Goal: Check status: Check status

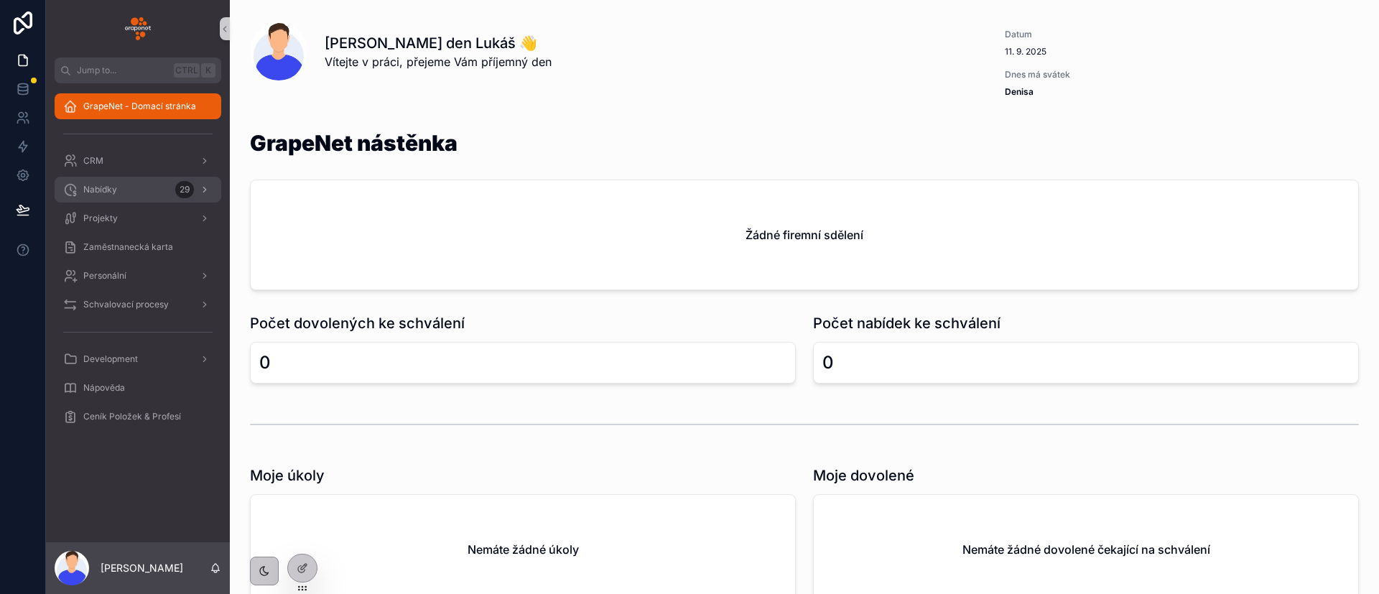
click at [114, 194] on span "Nabídky" at bounding box center [100, 189] width 34 height 11
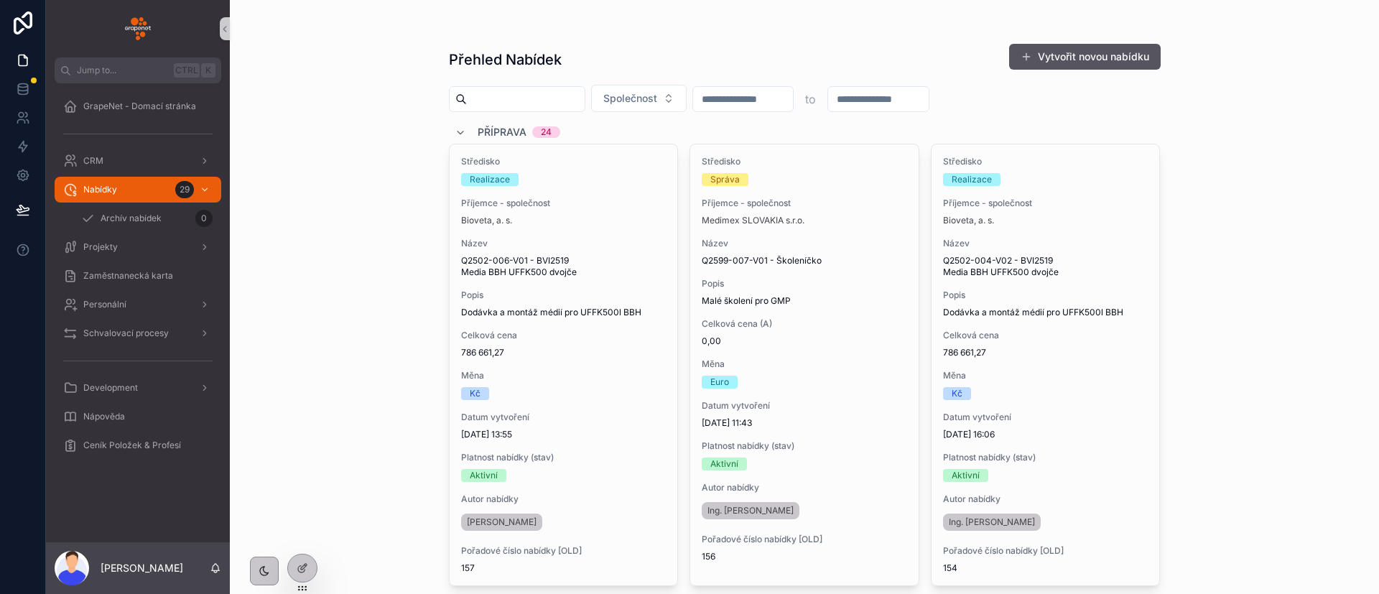
click at [329, 453] on div "Přehled Nabídek Vytvořit novou nabídku Společnost to Příprava 24 Středisko Real…" at bounding box center [805, 297] width 1150 height 594
click at [302, 541] on icon at bounding box center [302, 537] width 11 height 11
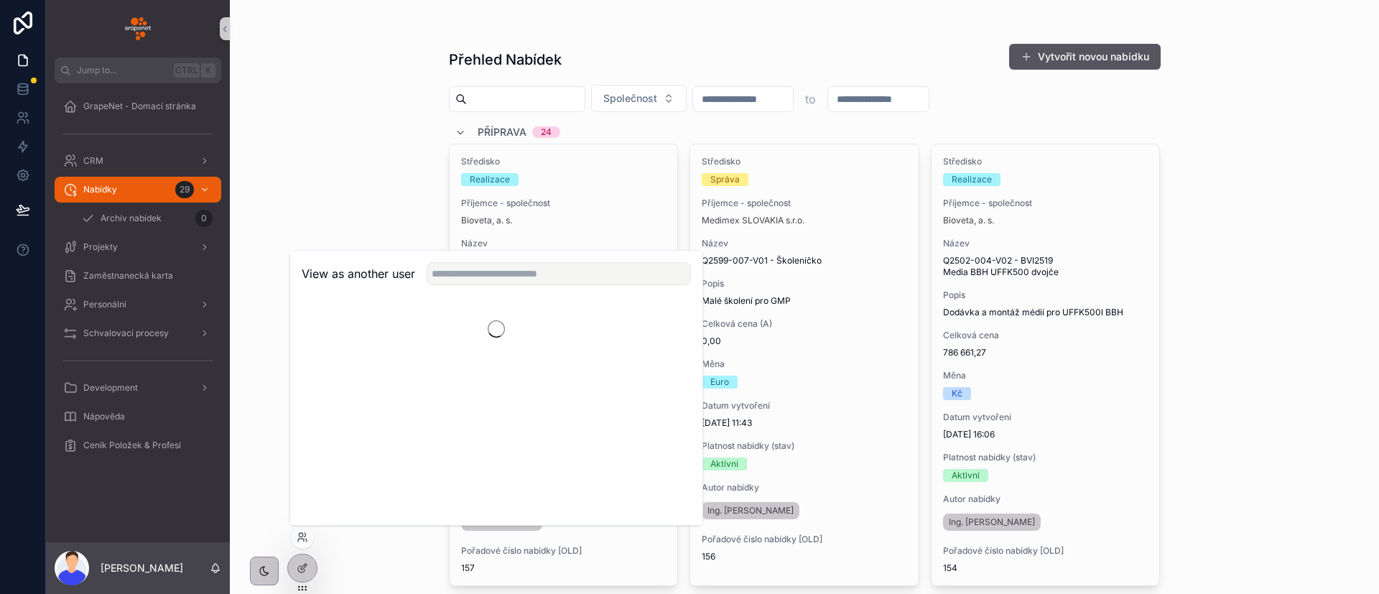
click at [516, 289] on div "View as another user" at bounding box center [496, 274] width 412 height 47
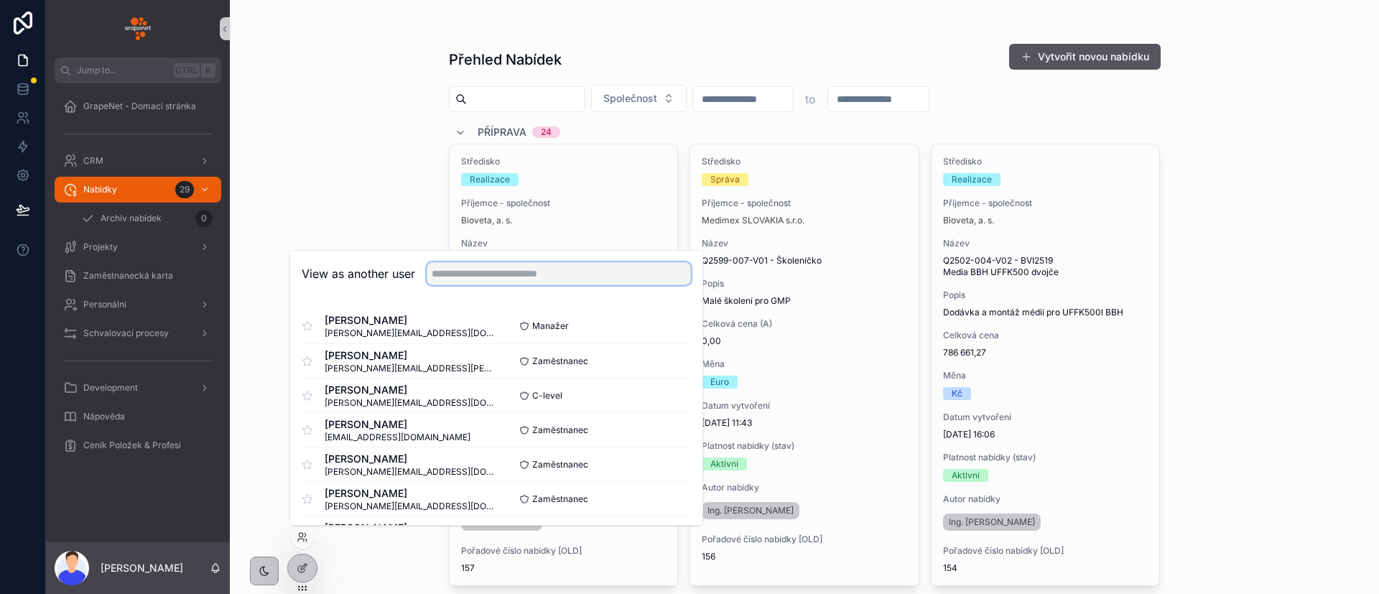
click at [522, 280] on input "text" at bounding box center [559, 273] width 264 height 23
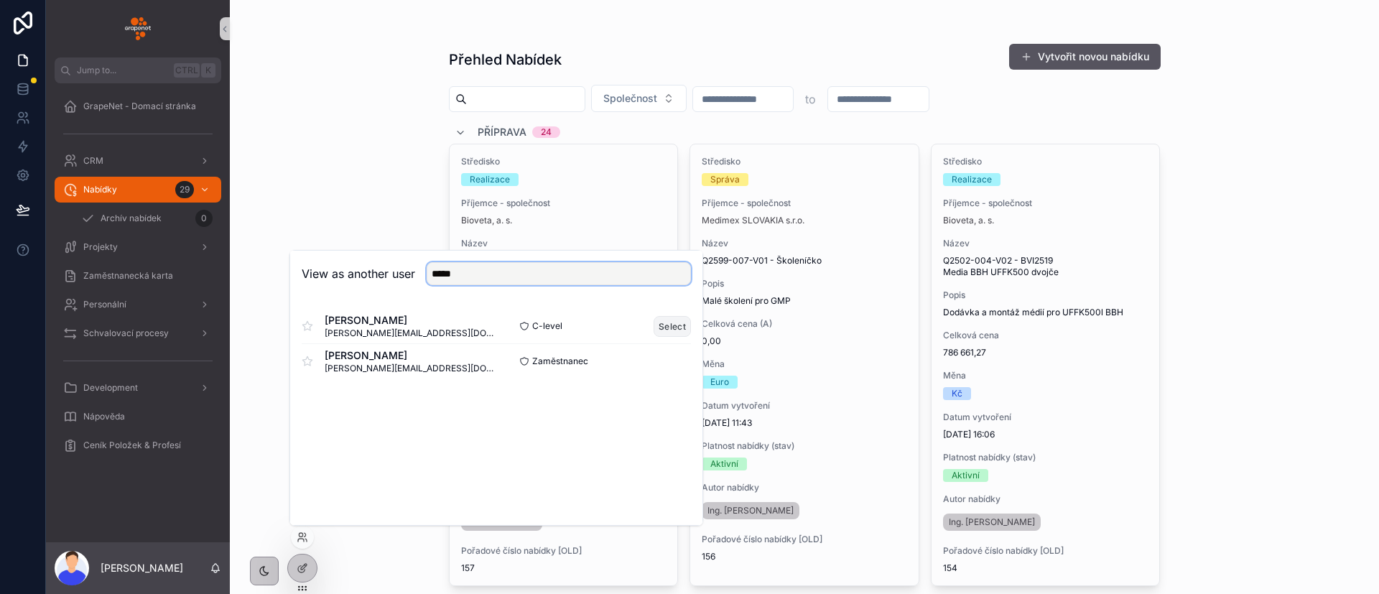
type input "*****"
click at [661, 330] on button "Select" at bounding box center [672, 326] width 37 height 21
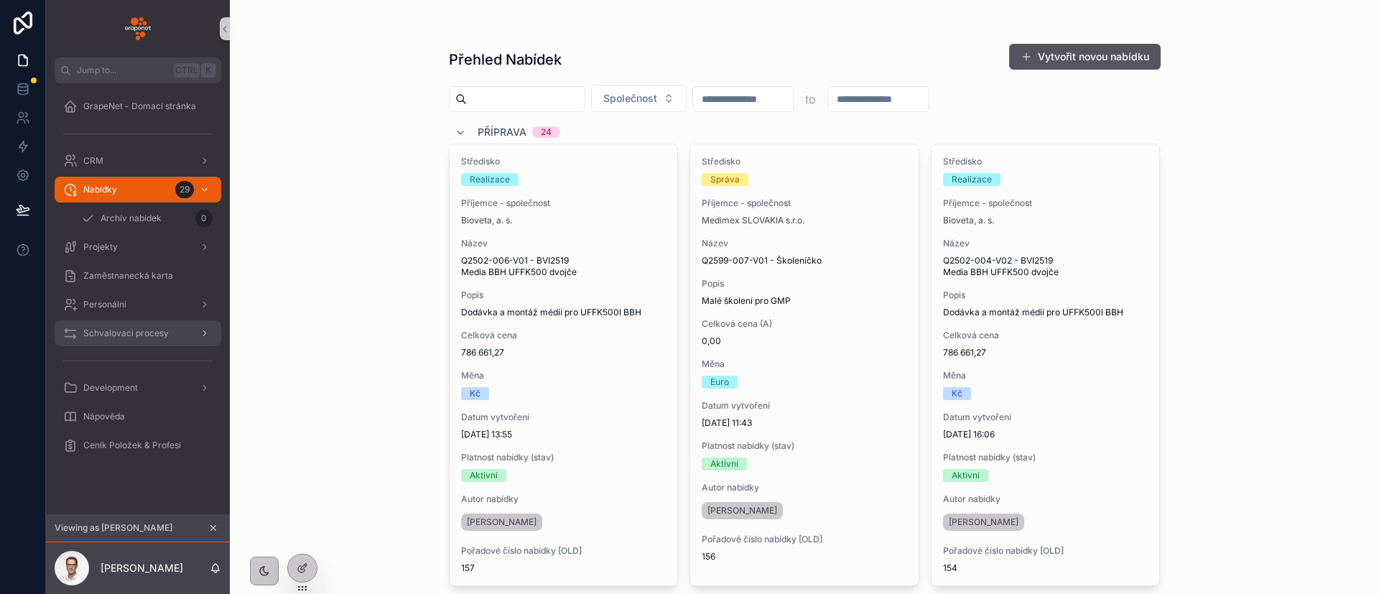
click at [103, 337] on span "Schvalovací procesy" at bounding box center [125, 333] width 85 height 11
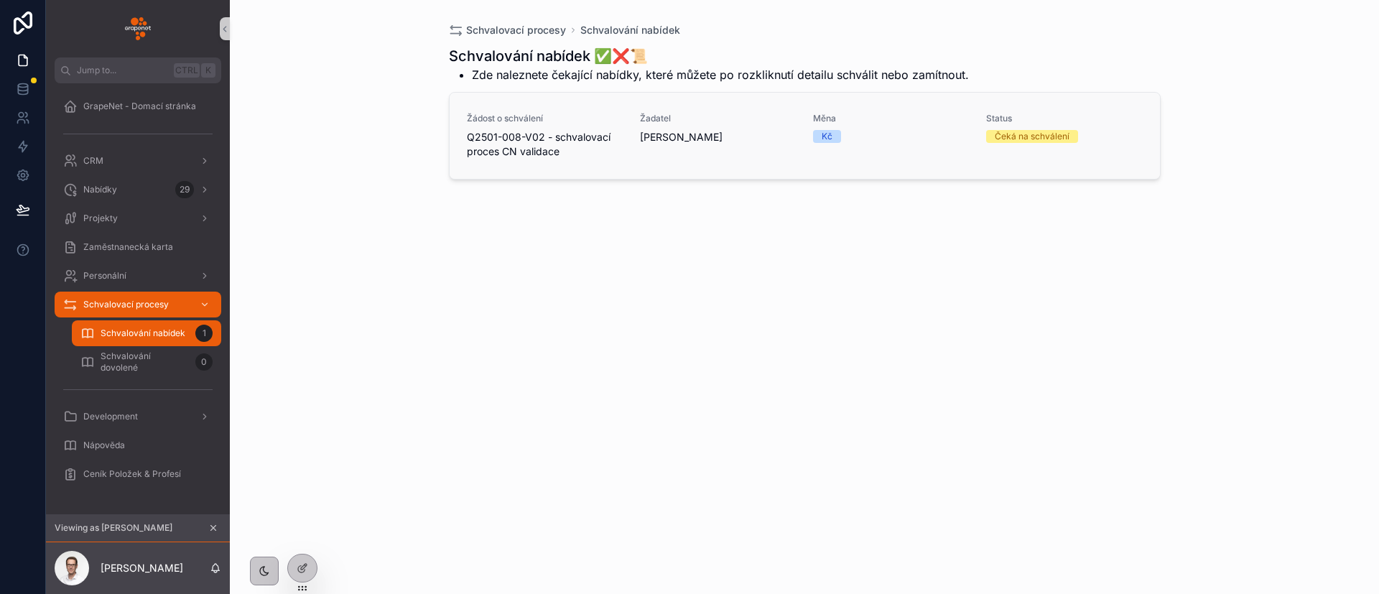
click at [756, 152] on div "Žadatel [PERSON_NAME]" at bounding box center [718, 136] width 156 height 46
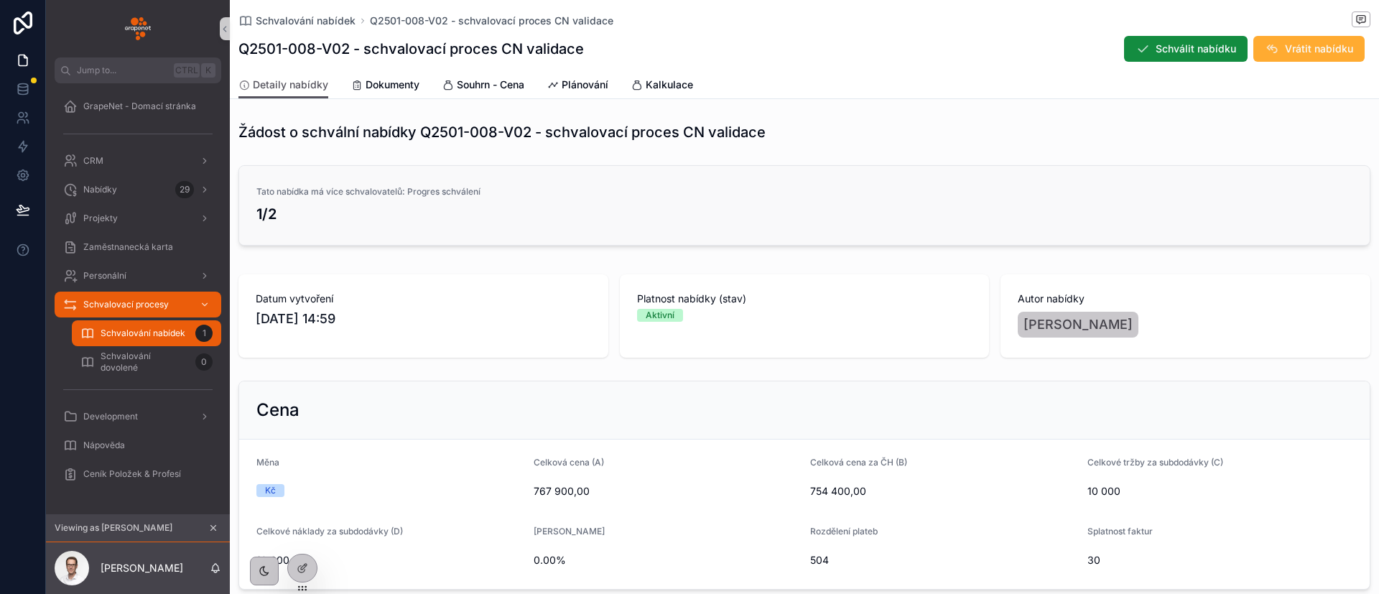
drag, startPoint x: 537, startPoint y: 219, endPoint x: 243, endPoint y: 205, distance: 294.9
click at [243, 205] on link "Tato nabídka má více schvalovatelů: Progres schválení 1/2" at bounding box center [804, 205] width 1131 height 79
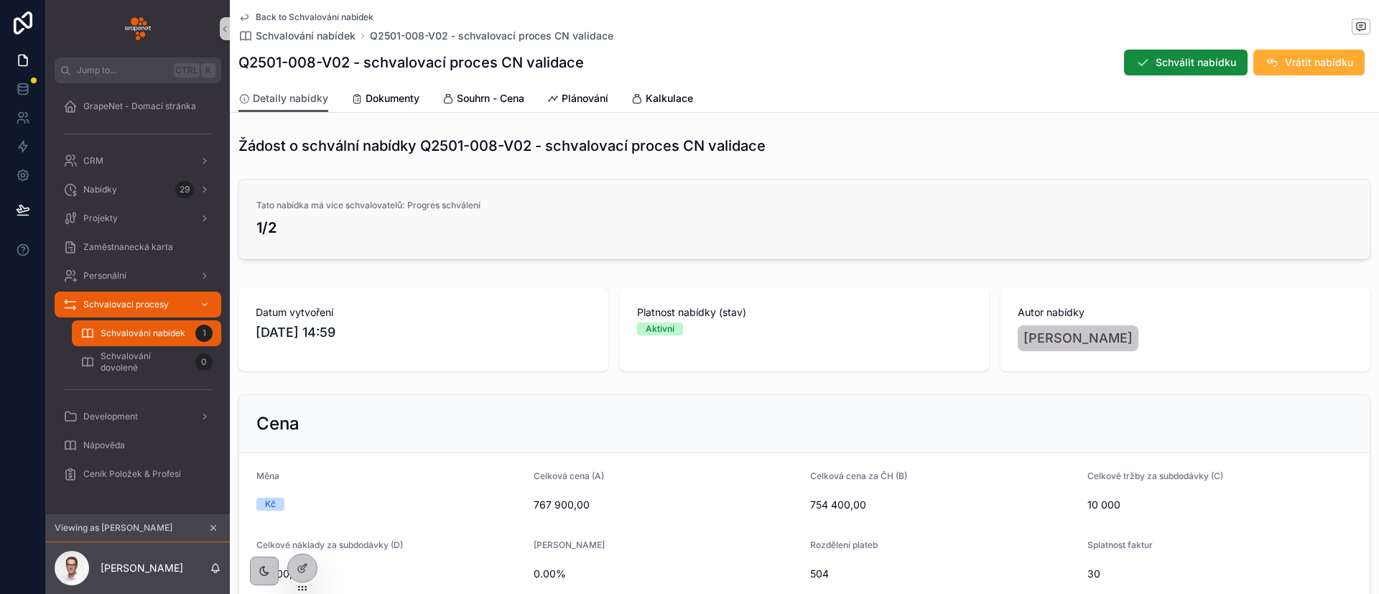
click at [542, 188] on link "Tato nabídka má více schvalovatelů: Progres schválení 1/2" at bounding box center [804, 219] width 1131 height 79
click at [555, 187] on link "Tato nabídka má více schvalovatelů: Progres schválení 1/2" at bounding box center [804, 219] width 1131 height 79
click at [553, 197] on link "Tato nabídka má více schvalovatelů: Progres schválení 1/2" at bounding box center [804, 219] width 1131 height 79
click at [549, 197] on link "Tato nabídka má více schvalovatelů: Progres schválení 1/2" at bounding box center [804, 219] width 1131 height 79
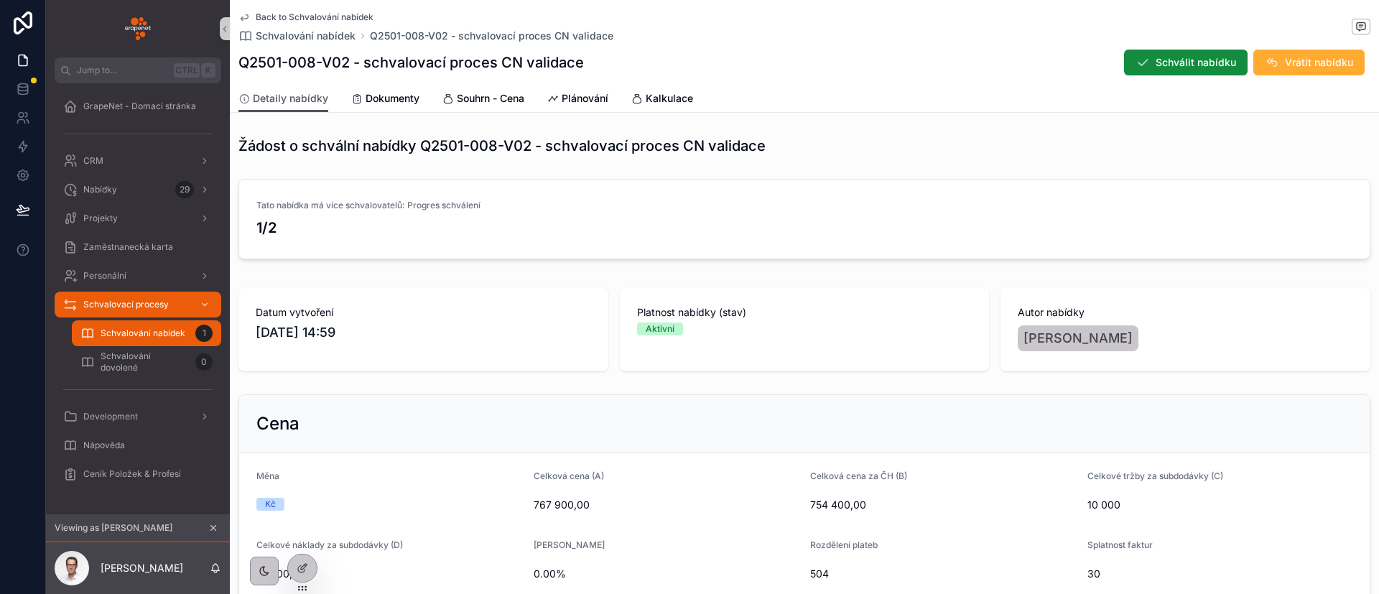
click at [549, 197] on link "Tato nabídka má více schvalovatelů: Progres schválení 1/2" at bounding box center [804, 219] width 1131 height 79
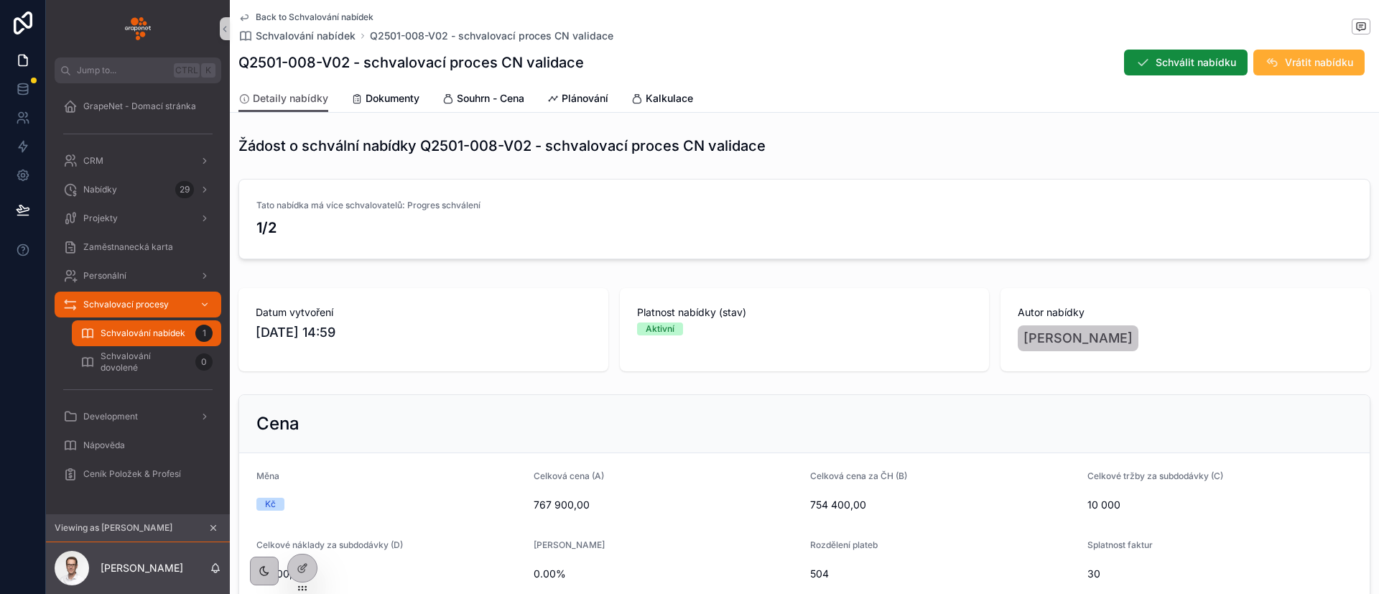
click at [549, 197] on link "Tato nabídka má více schvalovatelů: Progres schválení 1/2" at bounding box center [804, 219] width 1131 height 79
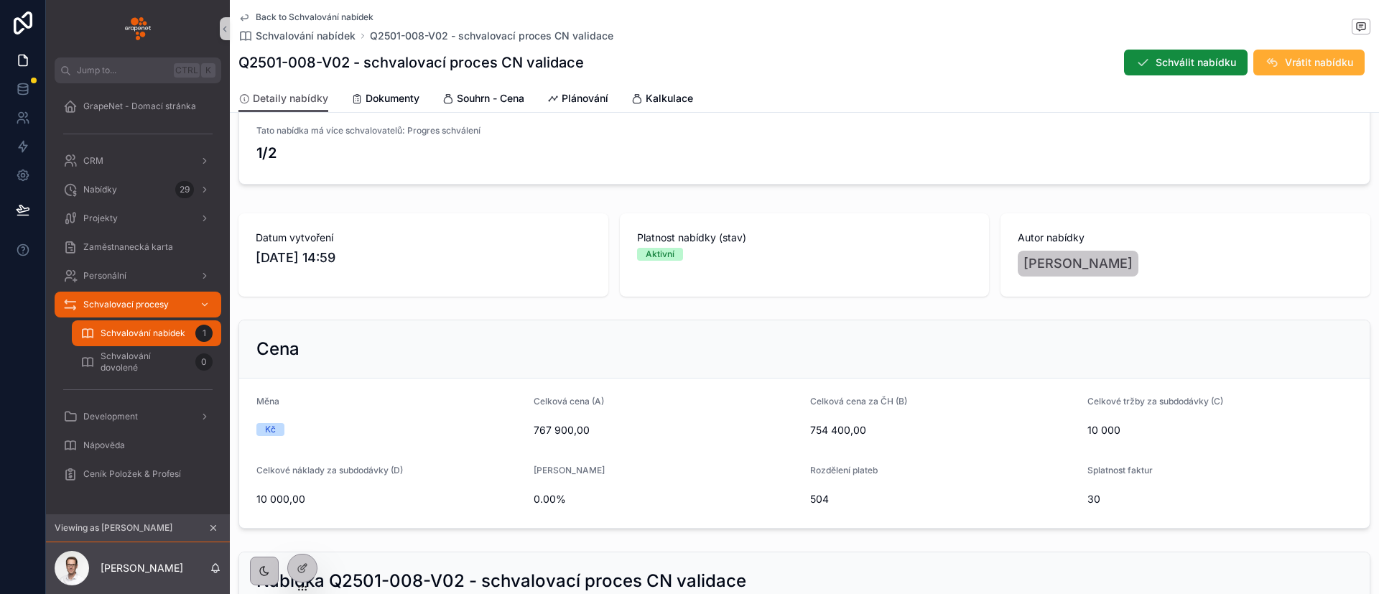
scroll to position [108, 0]
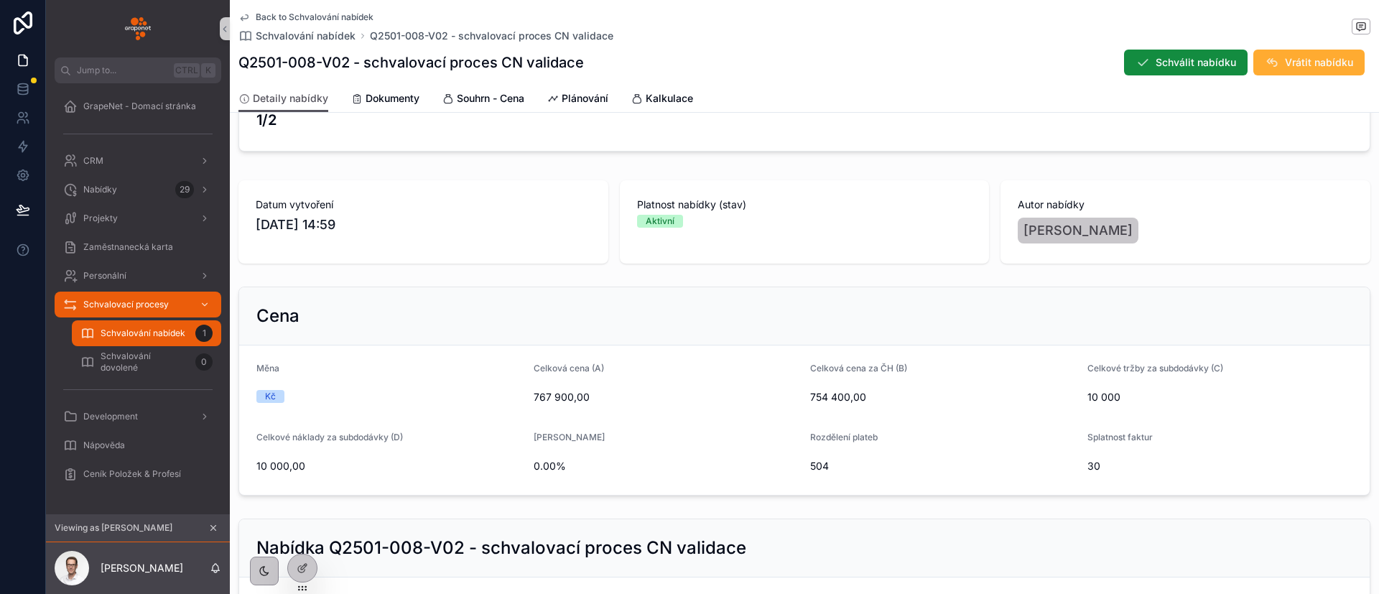
click at [716, 207] on span "Platnost nabídky (stav)" at bounding box center [805, 205] width 336 height 14
click at [466, 205] on span "Datum vytvoření" at bounding box center [424, 205] width 336 height 14
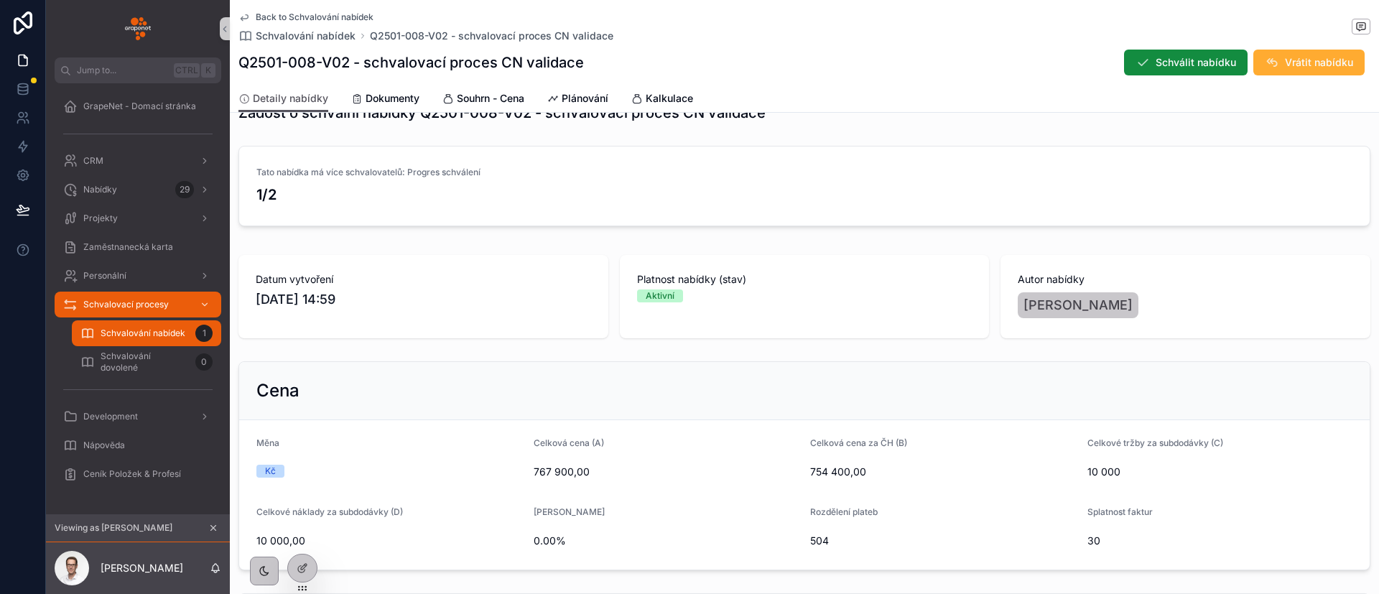
scroll to position [0, 0]
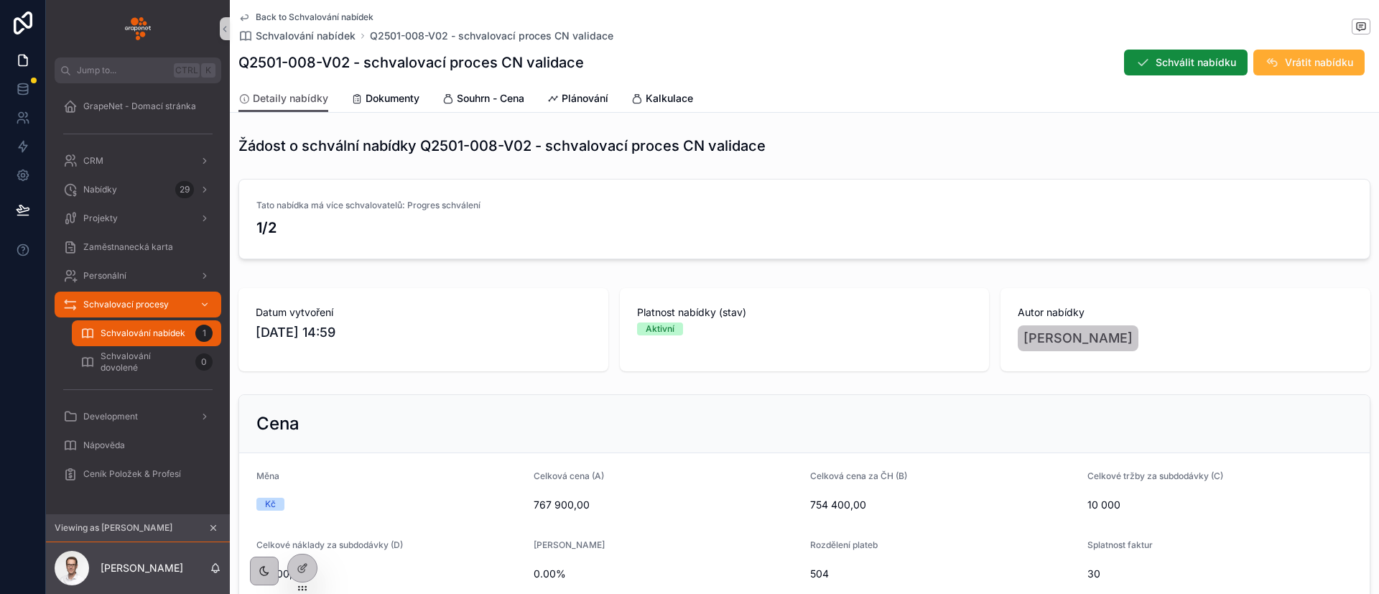
click at [573, 177] on div "Tato nabídka má více schvalovatelů: Progres schválení 1/2" at bounding box center [805, 222] width 1150 height 98
click at [545, 197] on link "Tato nabídka má více schvalovatelů: Progres schválení 1/2" at bounding box center [804, 219] width 1131 height 79
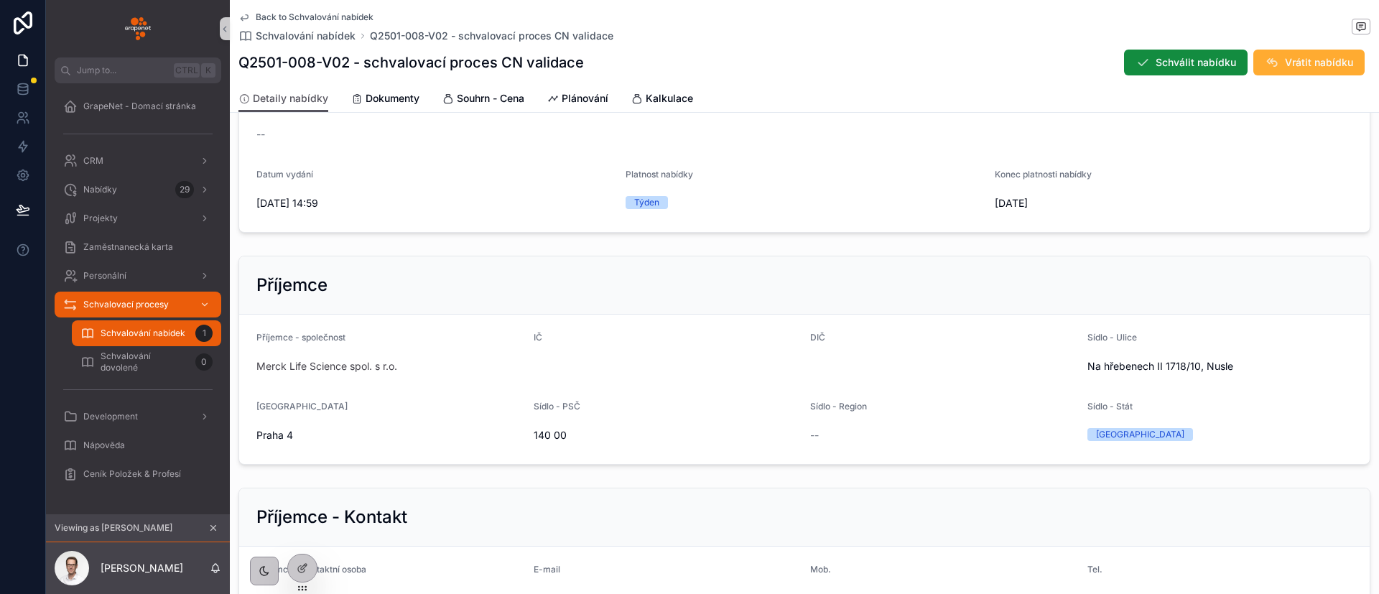
scroll to position [978, 0]
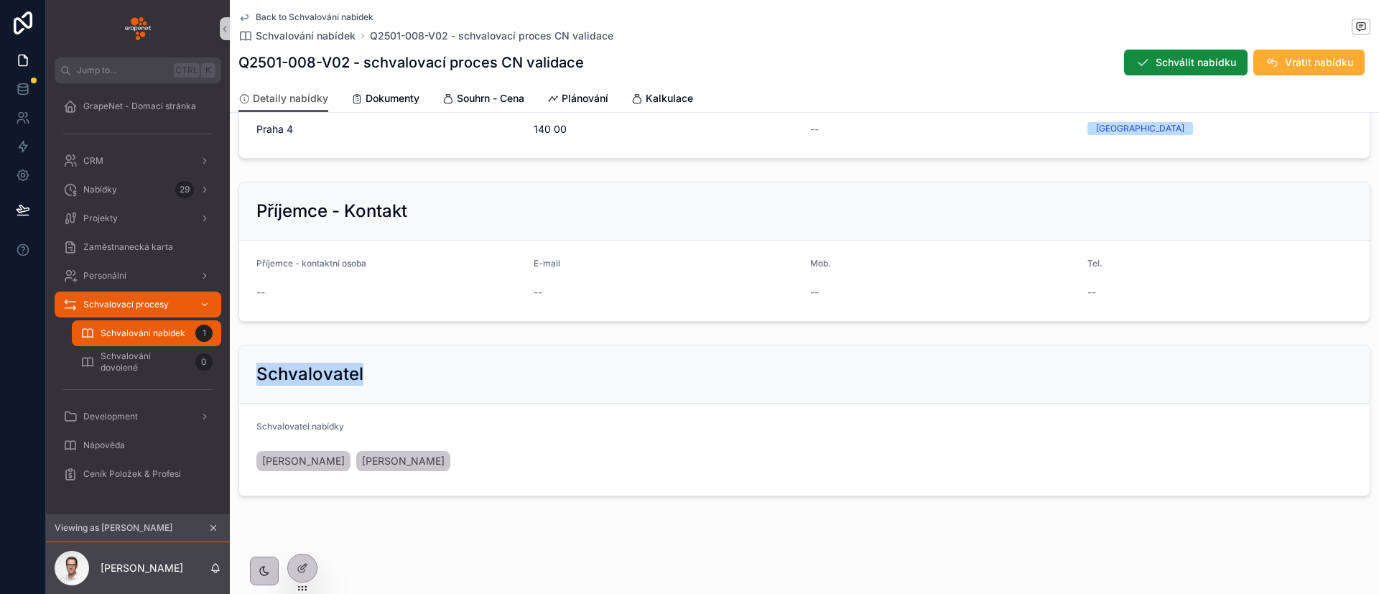
drag, startPoint x: 378, startPoint y: 364, endPoint x: 251, endPoint y: 356, distance: 127.4
click at [251, 356] on div "Schvalovatel" at bounding box center [804, 375] width 1131 height 58
click at [353, 356] on div "Schvalovatel" at bounding box center [804, 375] width 1131 height 58
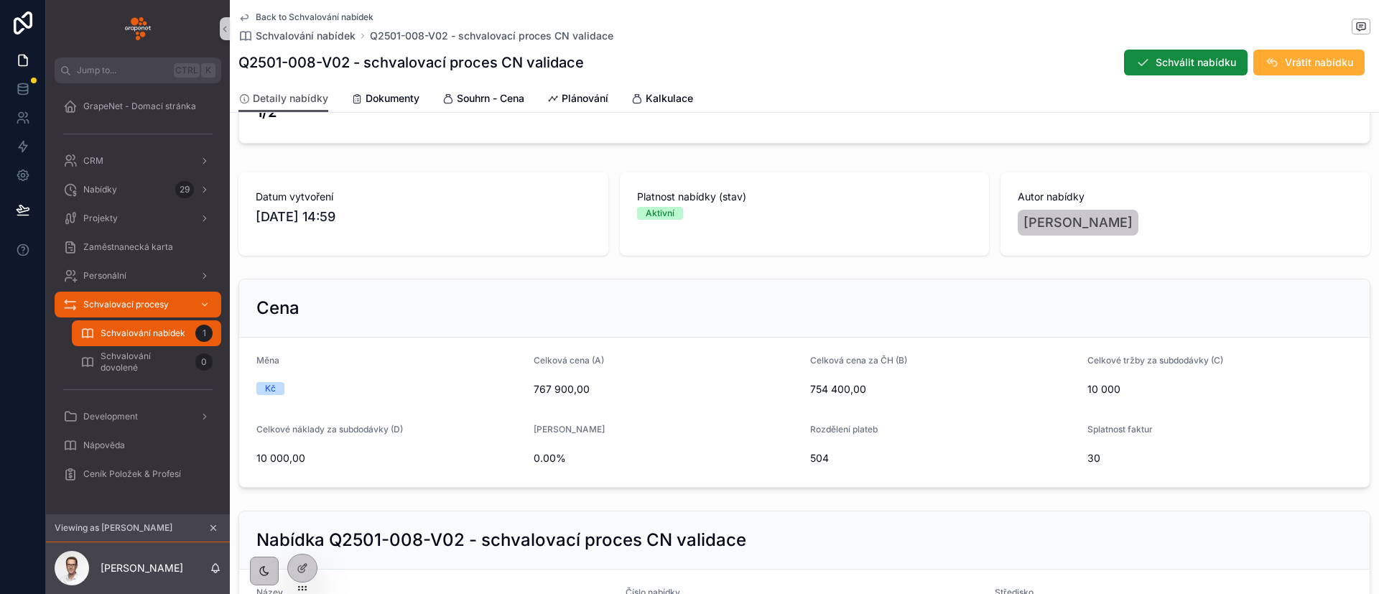
scroll to position [0, 0]
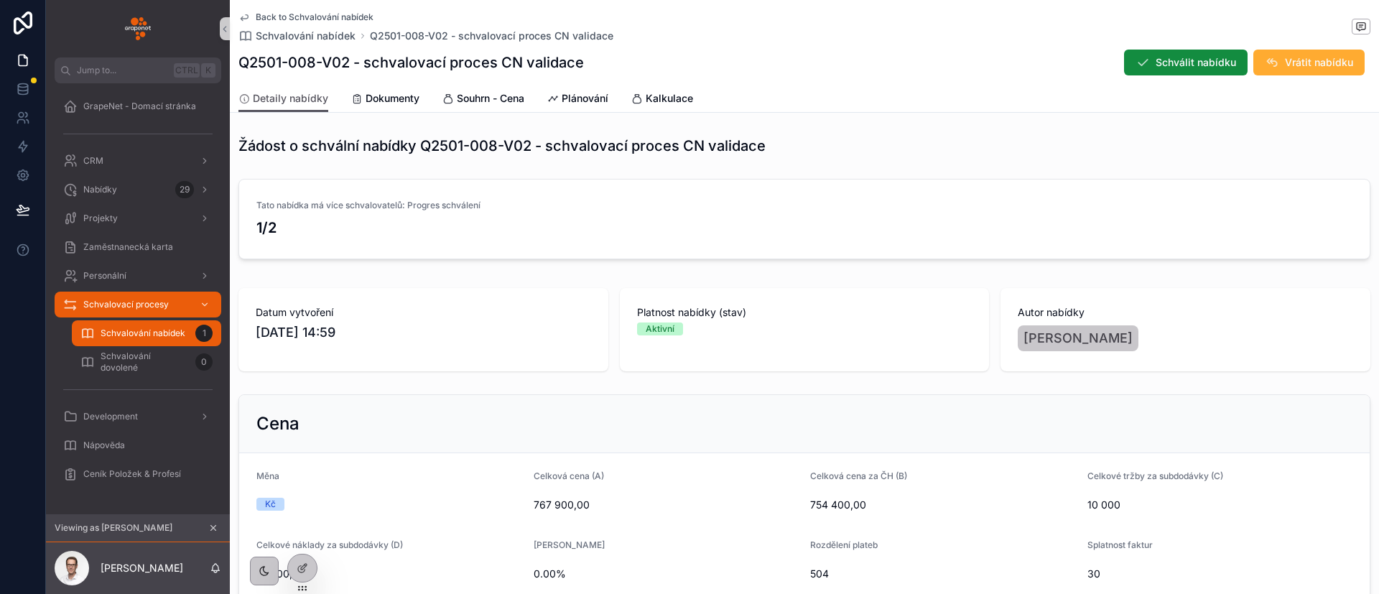
click at [1056, 468] on form "Měna Kč Celková cena (A) 767 900,00 Celková cena za ČH (B) 754 400,00 Celkové t…" at bounding box center [804, 527] width 1131 height 149
drag, startPoint x: 869, startPoint y: 161, endPoint x: 866, endPoint y: 149, distance: 12.5
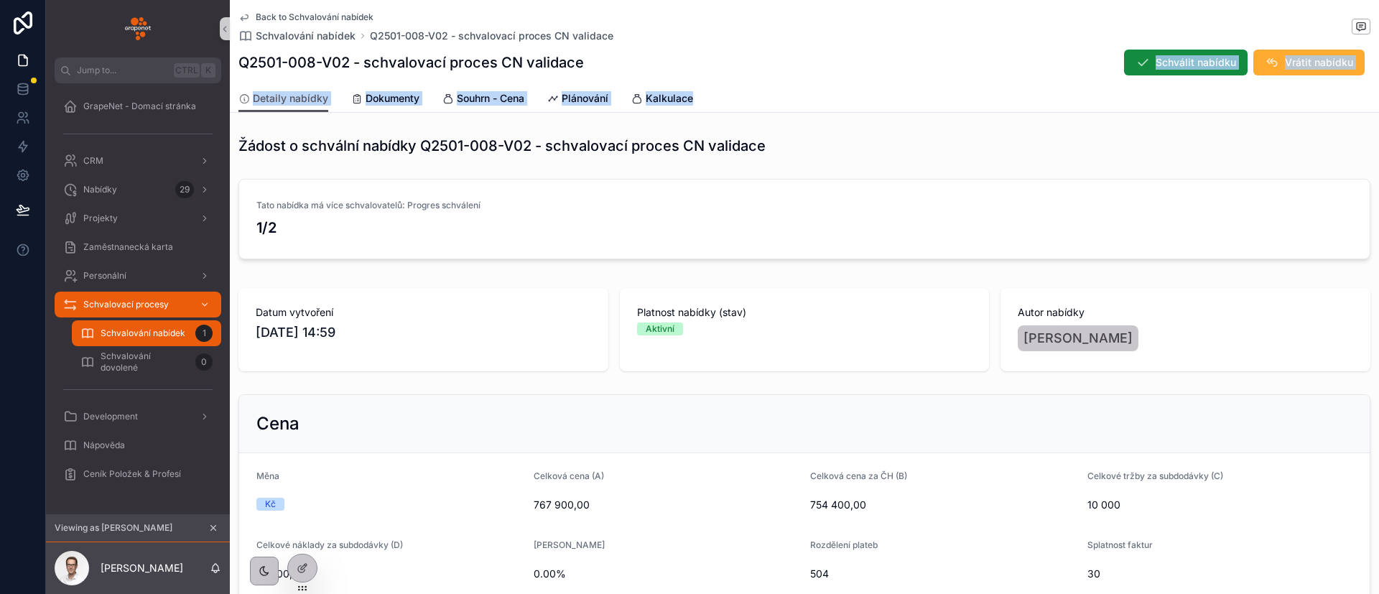
drag, startPoint x: 866, startPoint y: 149, endPoint x: 829, endPoint y: 79, distance: 78.7
click at [829, 79] on div "Back to Schvalování nabídek Schvalování nabídek Q2501-008-V02 - schvalovací pro…" at bounding box center [805, 56] width 1150 height 113
click at [830, 75] on div "Q2501-008-V02 - schvalovací proces CN validace Schválit nabídku Vrátit nabídku" at bounding box center [805, 62] width 1132 height 27
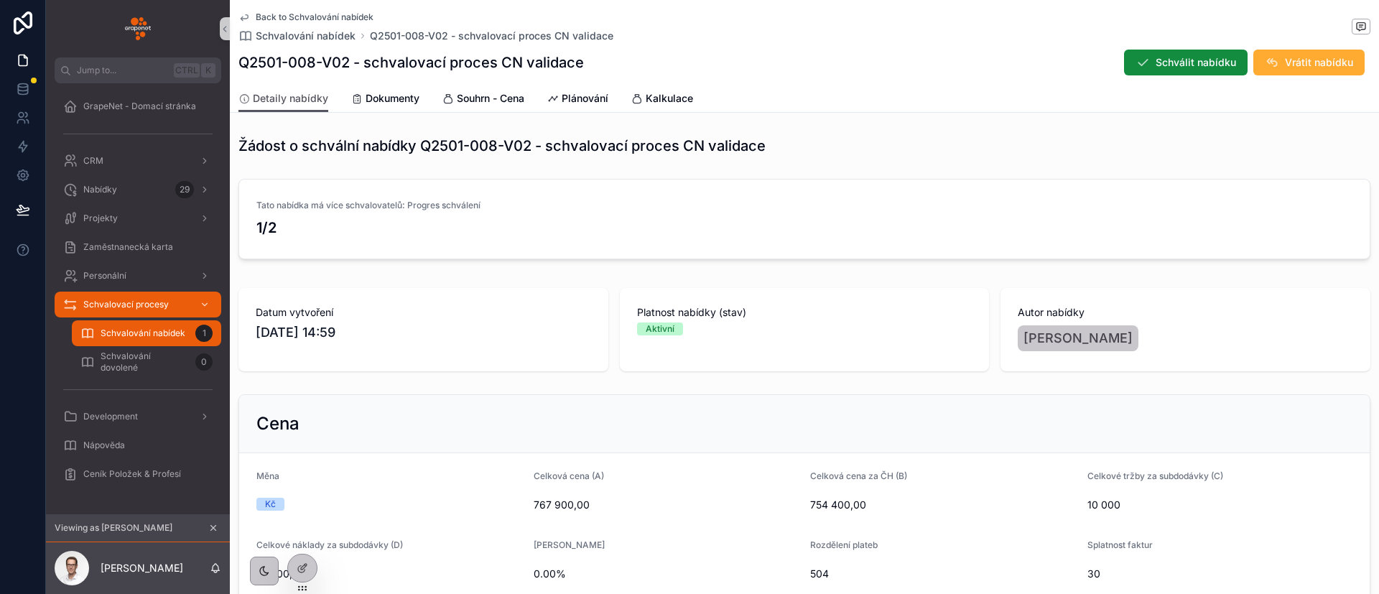
drag, startPoint x: 829, startPoint y: 75, endPoint x: 784, endPoint y: 39, distance: 57.8
click at [784, 39] on div "Back to Schvalování nabídek Schvalování nabídek Q2501-008-V02 - schvalovací pro…" at bounding box center [805, 27] width 1132 height 32
click at [390, 92] on span "Dokumenty" at bounding box center [393, 98] width 54 height 14
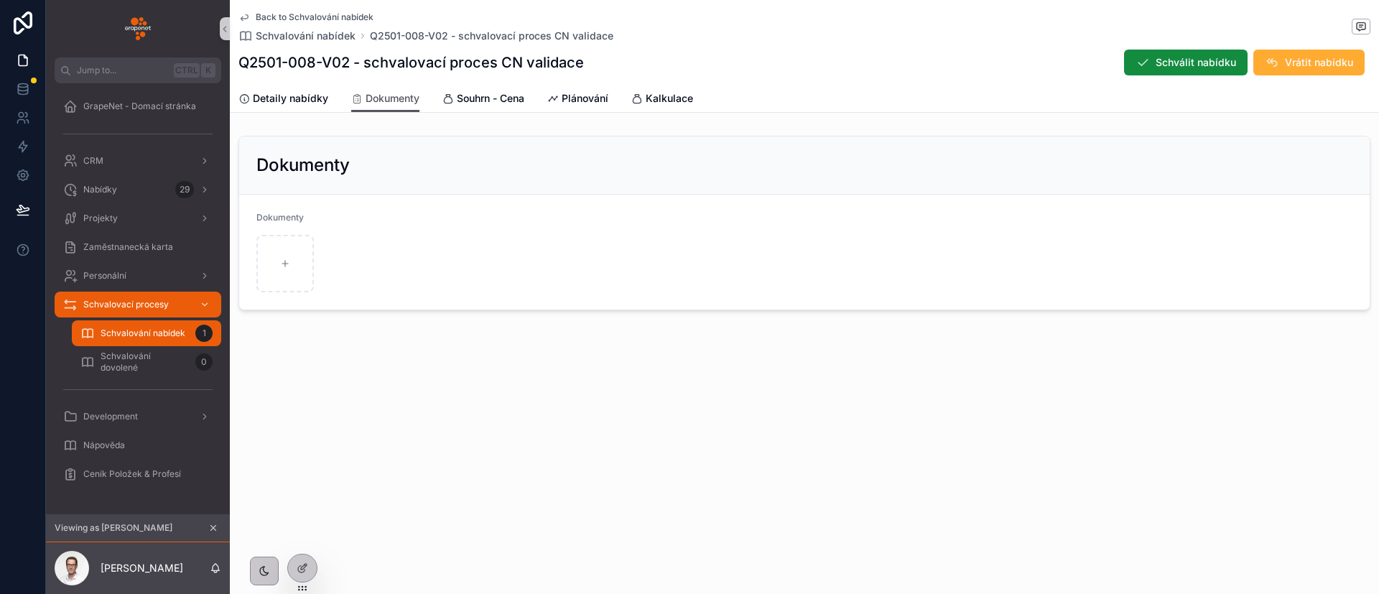
click at [751, 105] on div "Detaily nabídky Dokumenty Souhrn - Cena Plánování Kalkulace" at bounding box center [805, 98] width 1132 height 27
click at [454, 91] on div "Souhrn - Cena" at bounding box center [484, 98] width 82 height 14
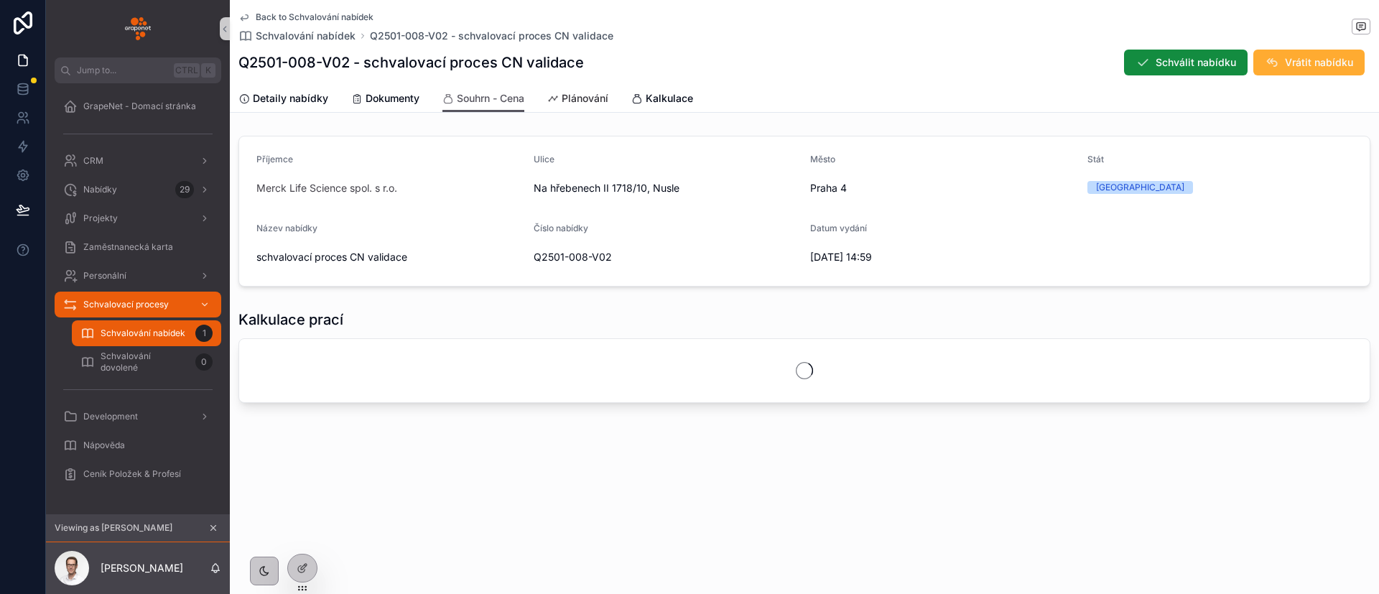
click at [578, 98] on span "Plánování" at bounding box center [585, 98] width 47 height 14
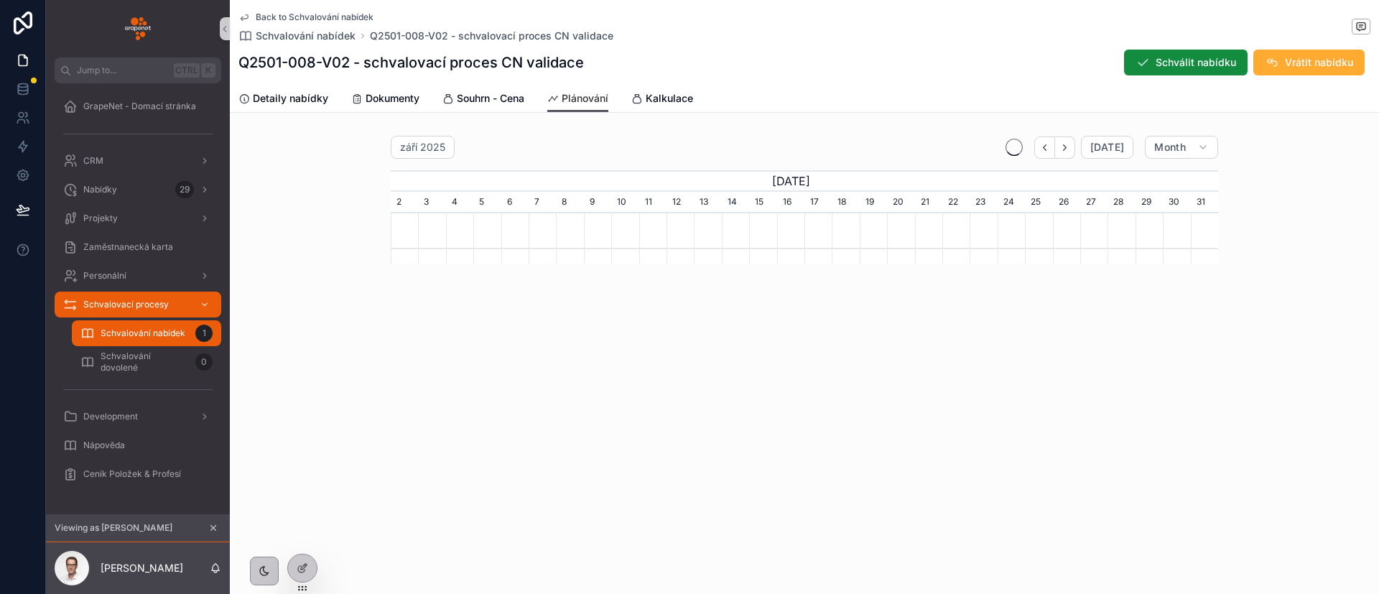
scroll to position [0, 828]
click at [651, 102] on span "Kalkulace" at bounding box center [669, 98] width 47 height 14
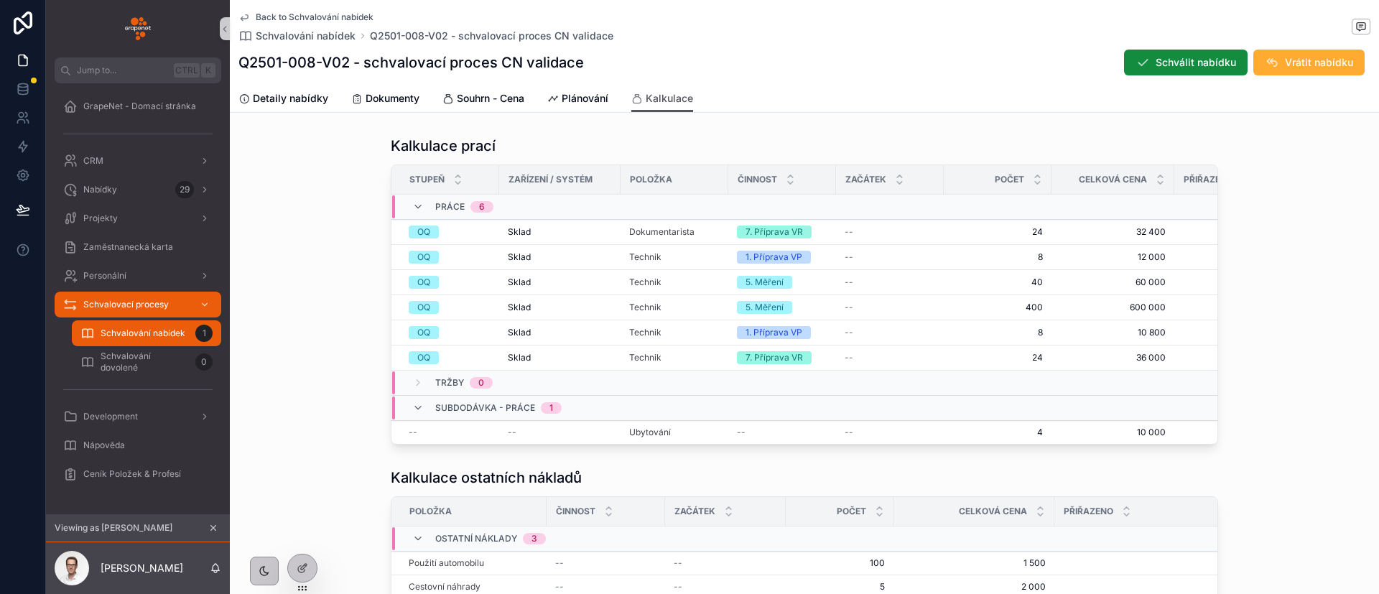
click at [329, 25] on div "Back to Schvalování nabídek Schvalování nabídek Q2501-008-V02 - schvalovací pro…" at bounding box center [426, 27] width 375 height 32
click at [340, 22] on span "Back to Schvalování nabídek" at bounding box center [315, 16] width 118 height 11
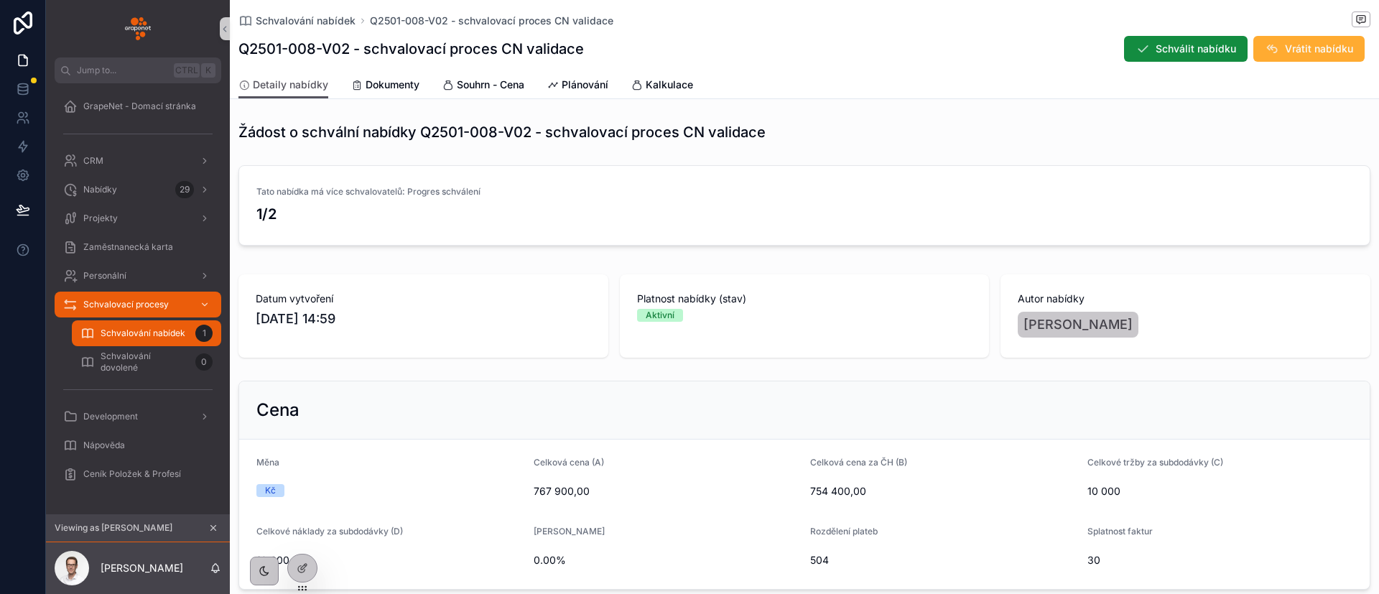
click at [219, 530] on button "scrollable content" at bounding box center [213, 528] width 16 height 16
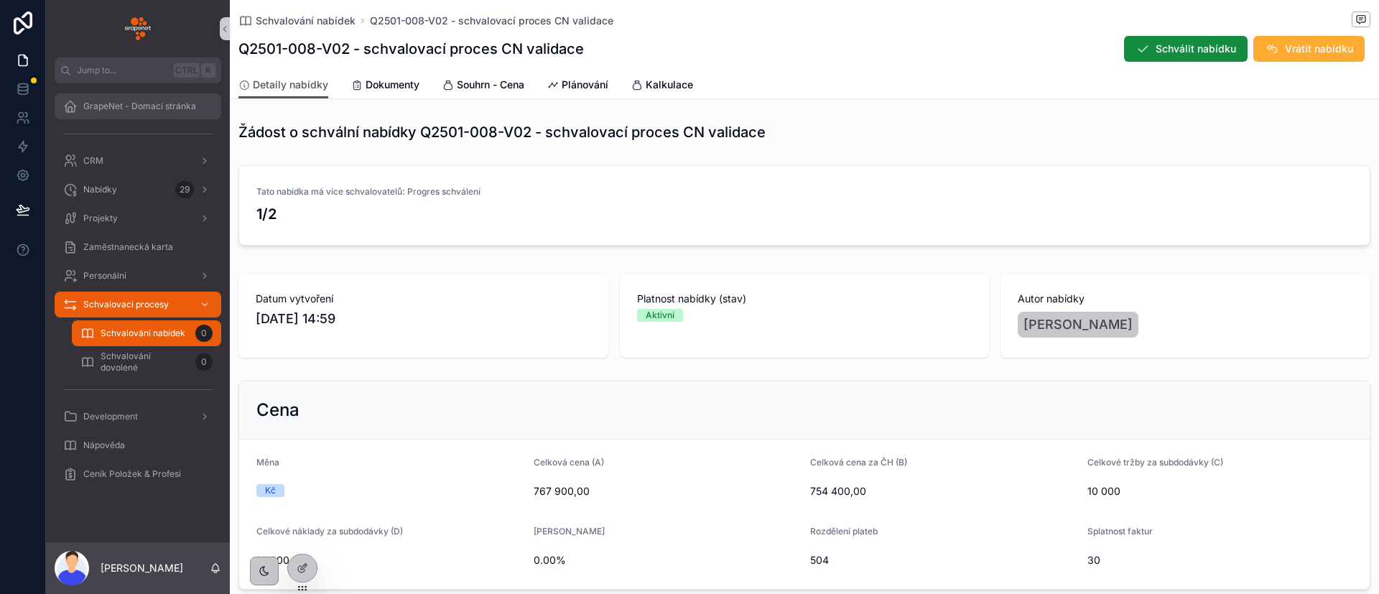
click at [103, 117] on div "GrapeNet - Domací stránka" at bounding box center [137, 106] width 149 height 23
